Goal: Task Accomplishment & Management: Use online tool/utility

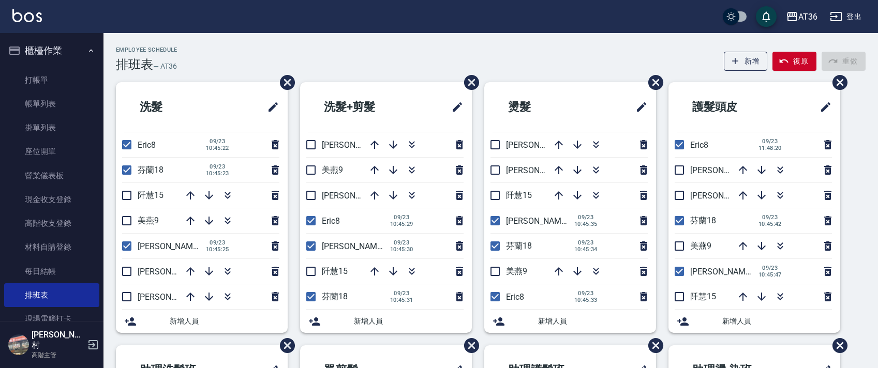
scroll to position [245, 0]
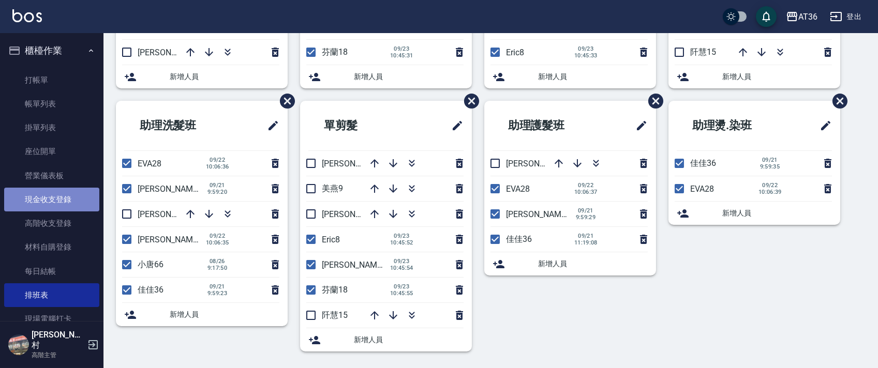
click at [69, 205] on link "現金收支登錄" at bounding box center [51, 200] width 95 height 24
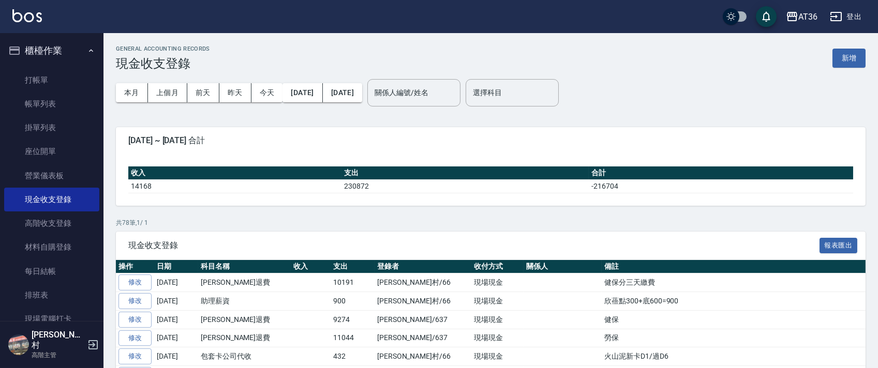
click at [823, 56] on div "GENERAL ACCOUNTING RECORDS 現金收支登錄 新增" at bounding box center [490, 58] width 749 height 25
click at [853, 54] on button "新增" at bounding box center [848, 58] width 33 height 19
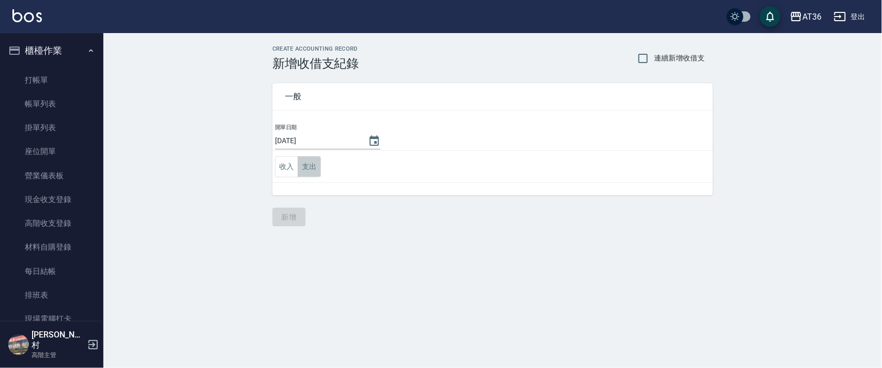
click at [310, 168] on button "支出" at bounding box center [309, 166] width 23 height 21
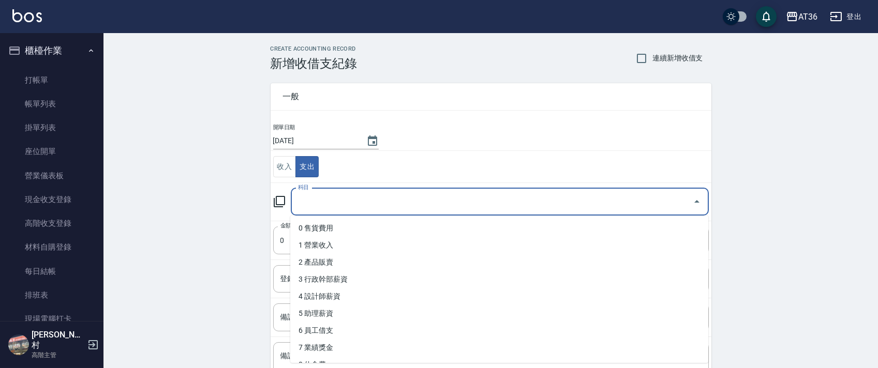
drag, startPoint x: 321, startPoint y: 193, endPoint x: 323, endPoint y: 201, distance: 8.0
click at [321, 199] on input "科目" at bounding box center [491, 202] width 393 height 18
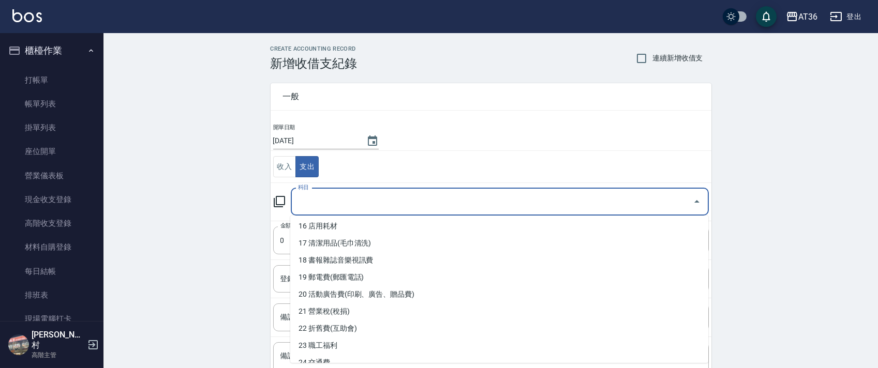
scroll to position [276, 0]
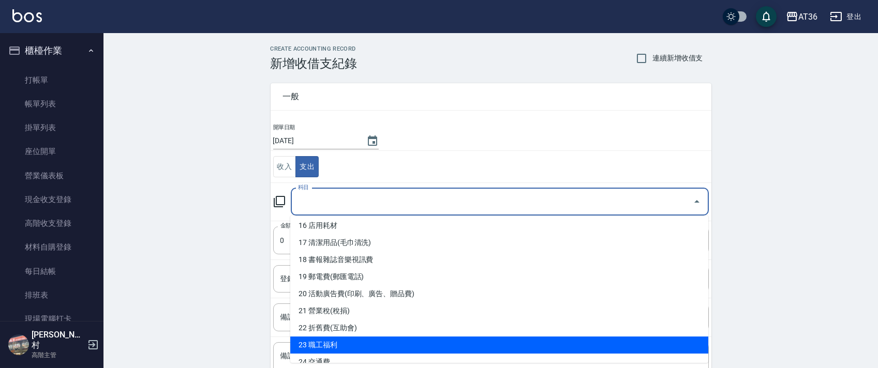
click at [392, 338] on li "23 職工福利" at bounding box center [499, 345] width 418 height 17
type input "23 職工福利"
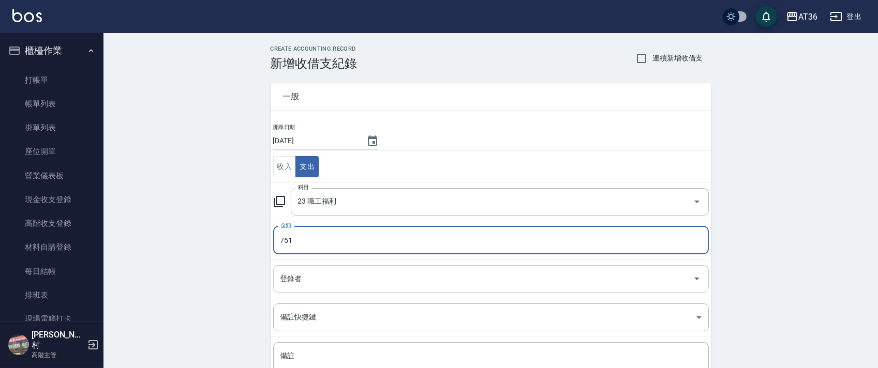
type input "751"
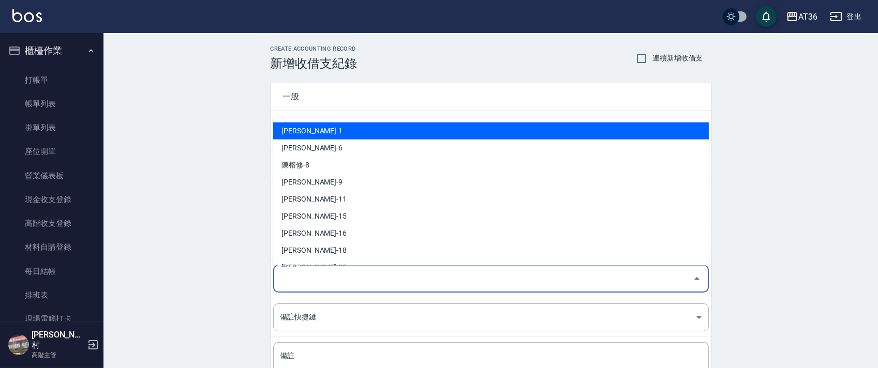
click at [292, 275] on div "登錄者 登錄者" at bounding box center [490, 278] width 435 height 27
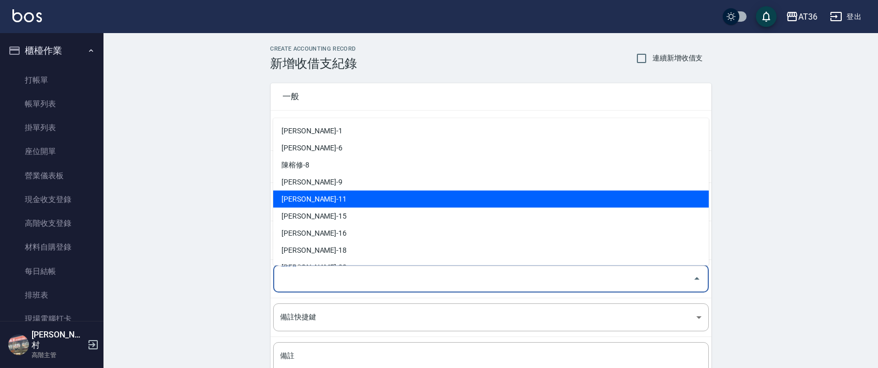
scroll to position [202, 0]
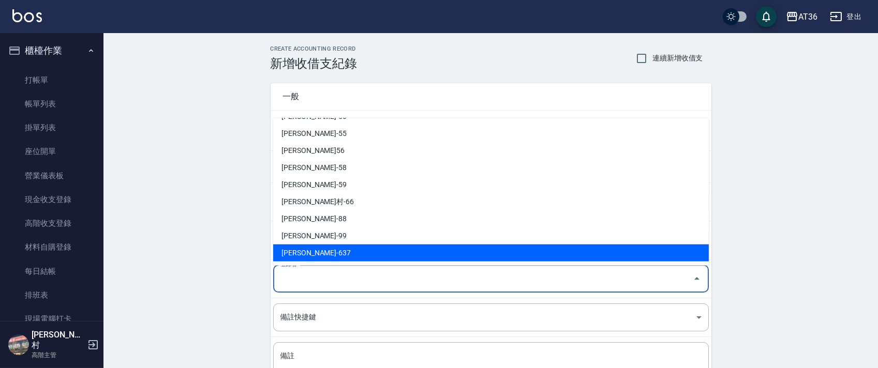
click at [323, 252] on li "[PERSON_NAME]-637" at bounding box center [490, 253] width 435 height 17
type input "[PERSON_NAME]-637"
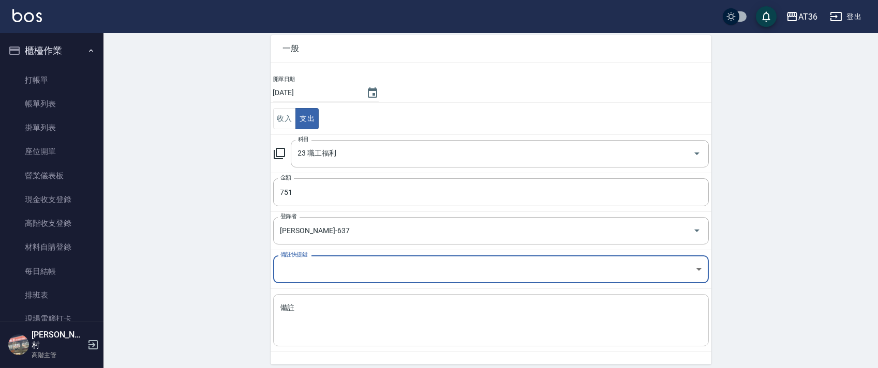
scroll to position [88, 0]
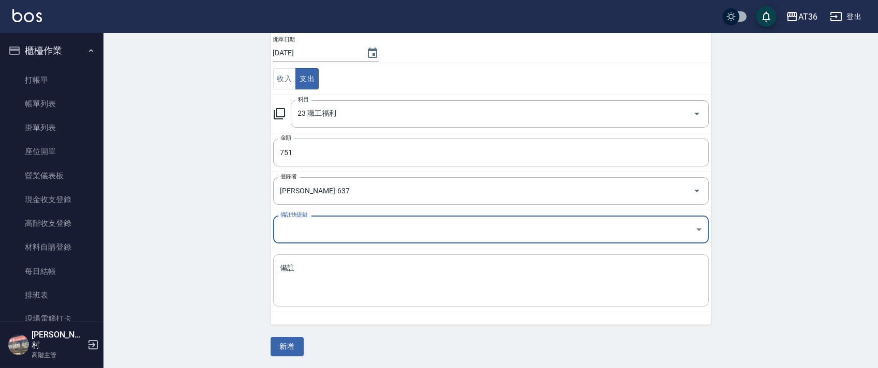
click at [316, 287] on textarea "備註" at bounding box center [490, 280] width 421 height 35
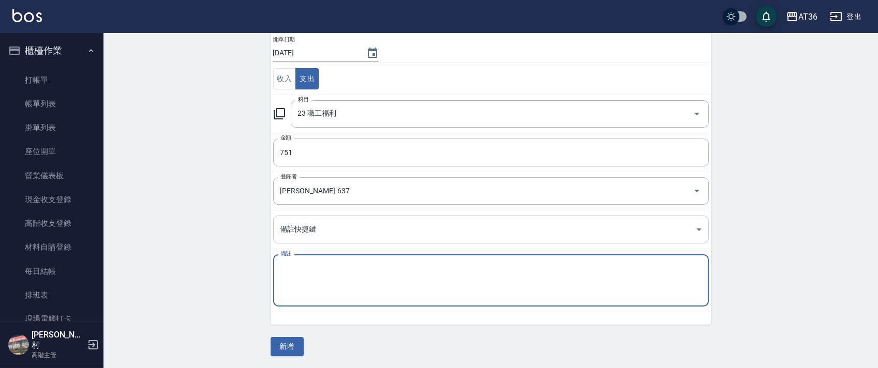
type textarea "1"
type textarea "拜拜"
drag, startPoint x: 282, startPoint y: 351, endPoint x: 277, endPoint y: 342, distance: 9.9
click at [282, 352] on button "新增" at bounding box center [286, 346] width 33 height 19
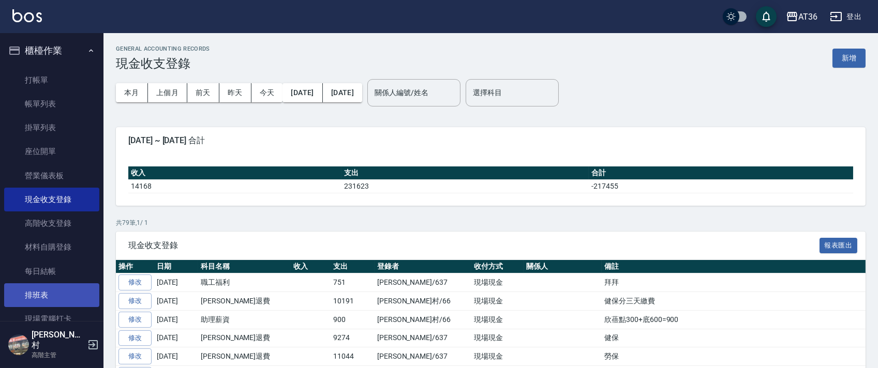
click at [70, 297] on link "排班表" at bounding box center [51, 295] width 95 height 24
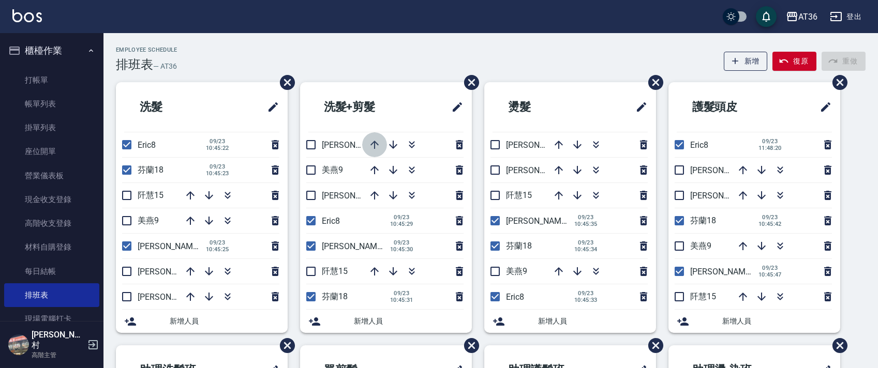
click at [372, 146] on icon "button" at bounding box center [374, 145] width 12 height 12
click at [308, 147] on input "checkbox" at bounding box center [311, 145] width 22 height 22
checkbox input "true"
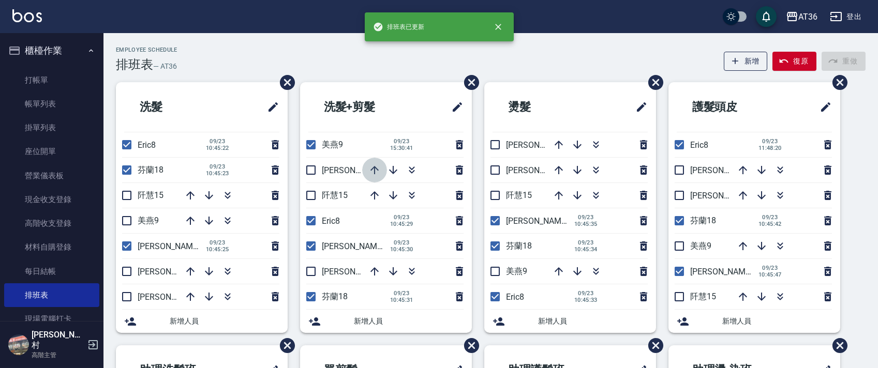
click at [371, 169] on icon "button" at bounding box center [374, 170] width 8 height 8
